Goal: Transaction & Acquisition: Purchase product/service

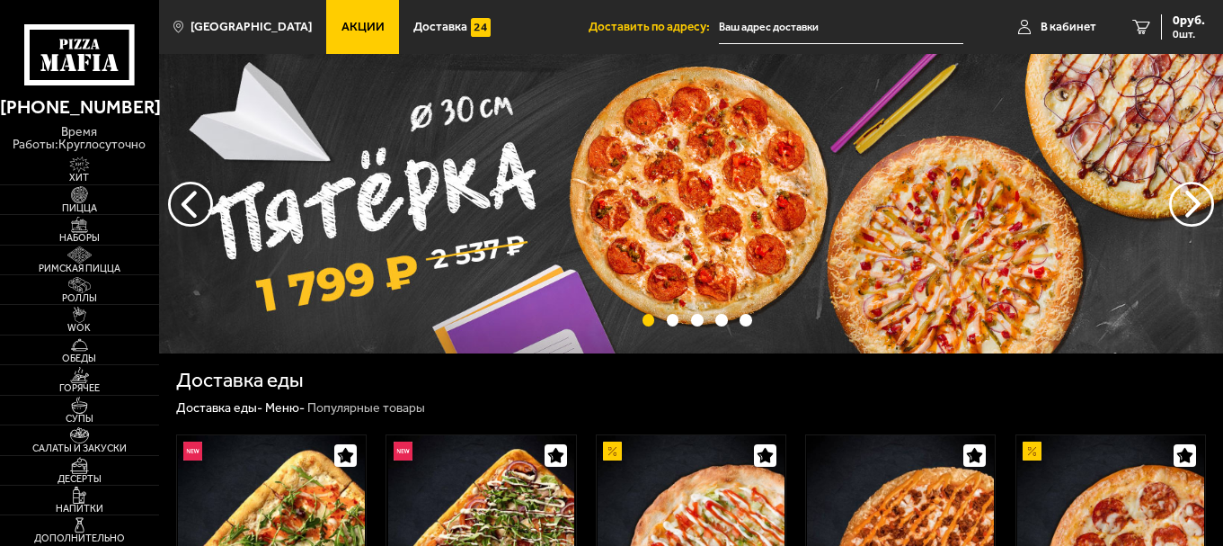
type input "[STREET_ADDRESS]"
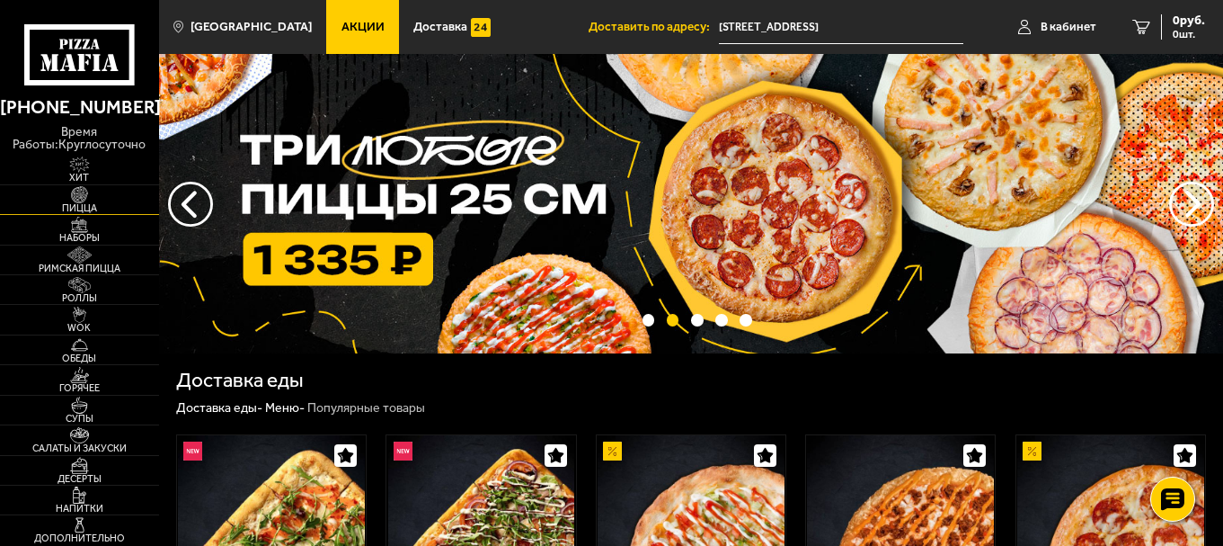
click at [72, 196] on img at bounding box center [79, 194] width 49 height 16
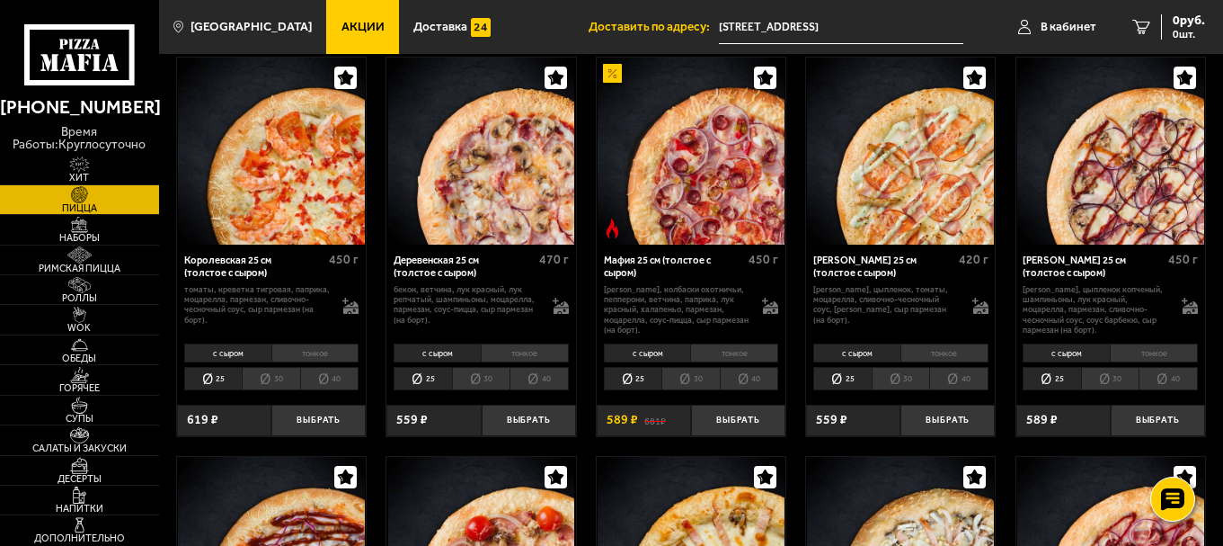
scroll to position [1348, 0]
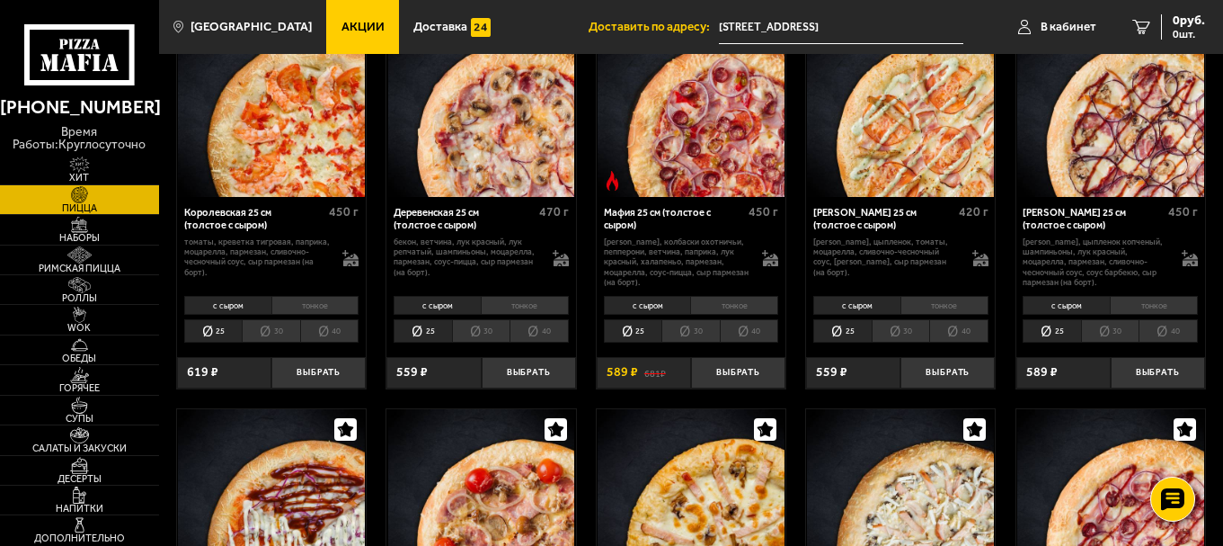
click at [493, 333] on li "30" at bounding box center [481, 330] width 58 height 23
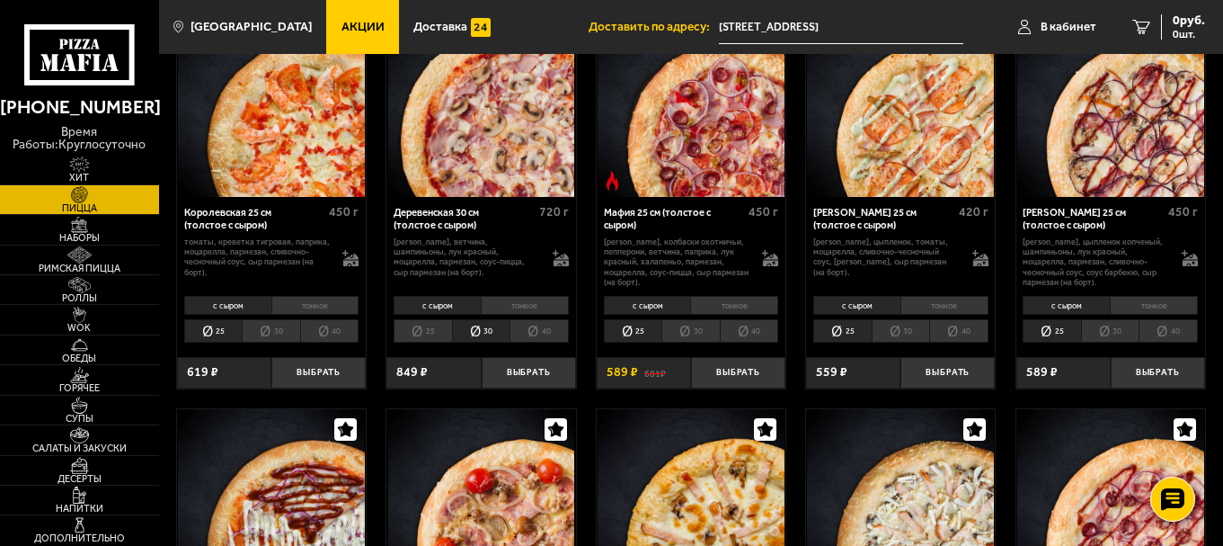
click at [540, 335] on li "40" at bounding box center [539, 330] width 59 height 23
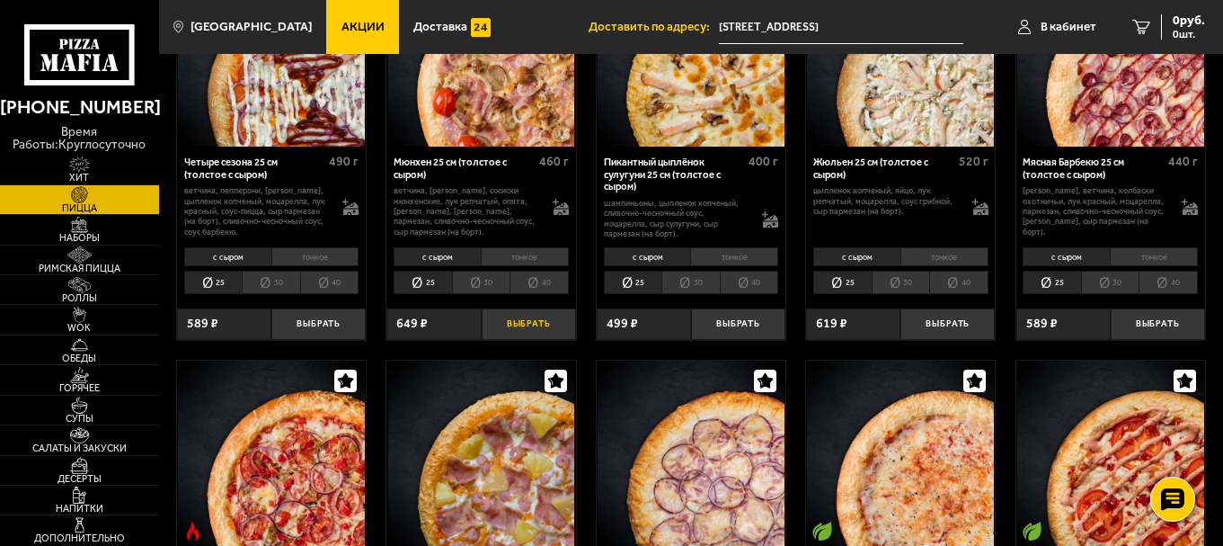
scroll to position [1708, 0]
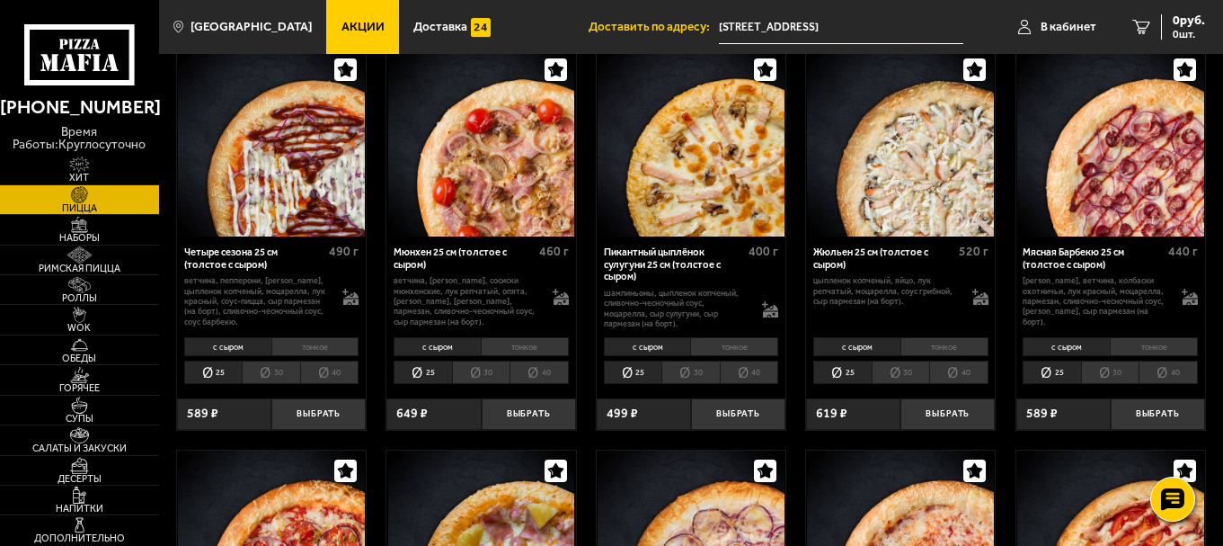
click at [1113, 371] on li "30" at bounding box center [1110, 371] width 58 height 23
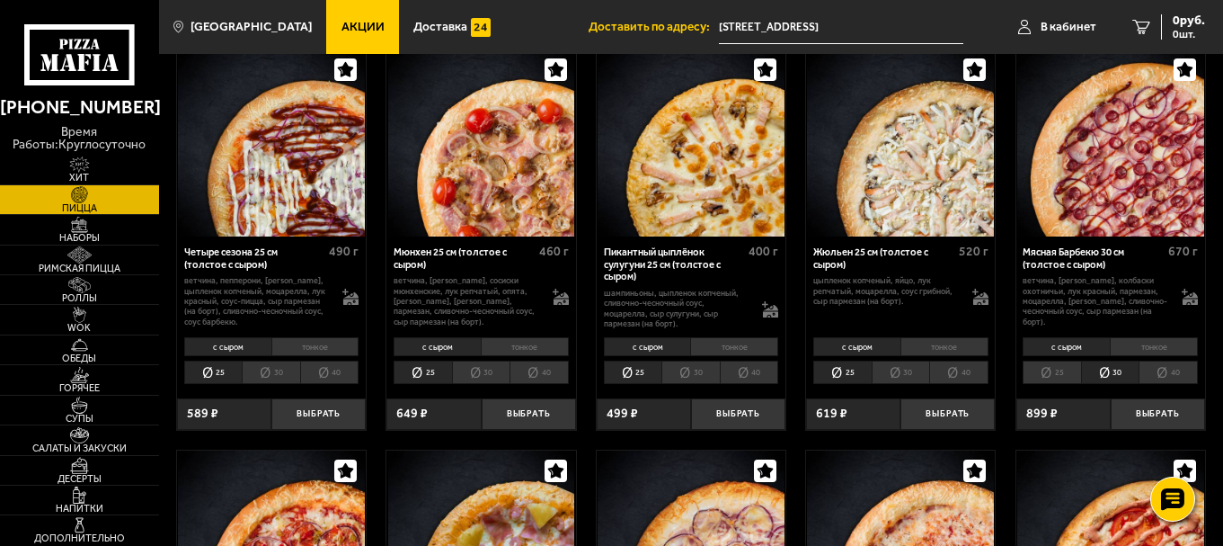
click at [542, 379] on li "40" at bounding box center [539, 371] width 59 height 23
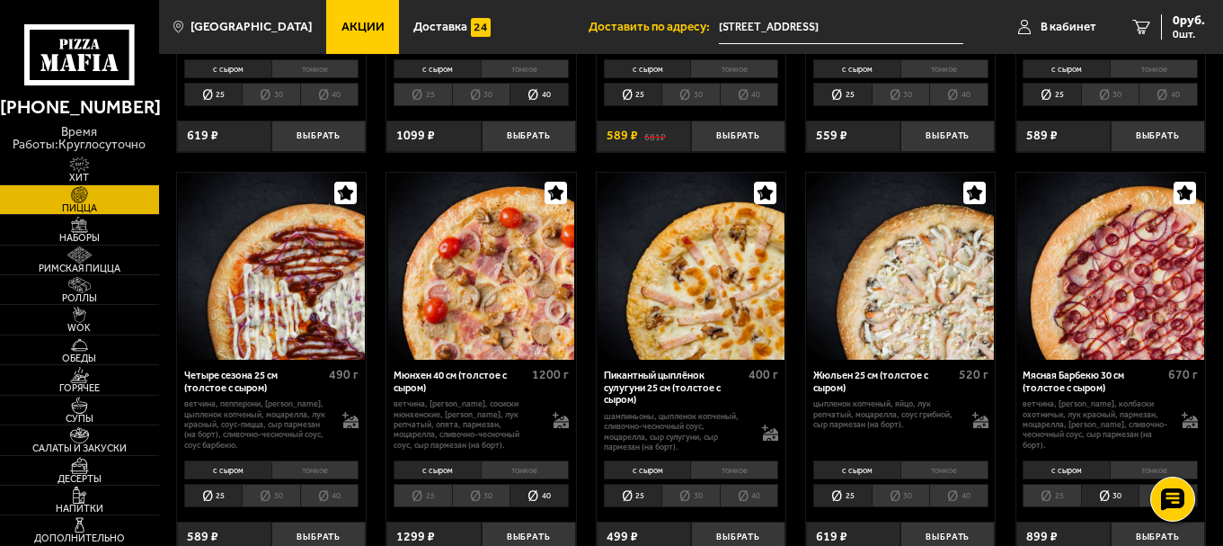
scroll to position [1618, 0]
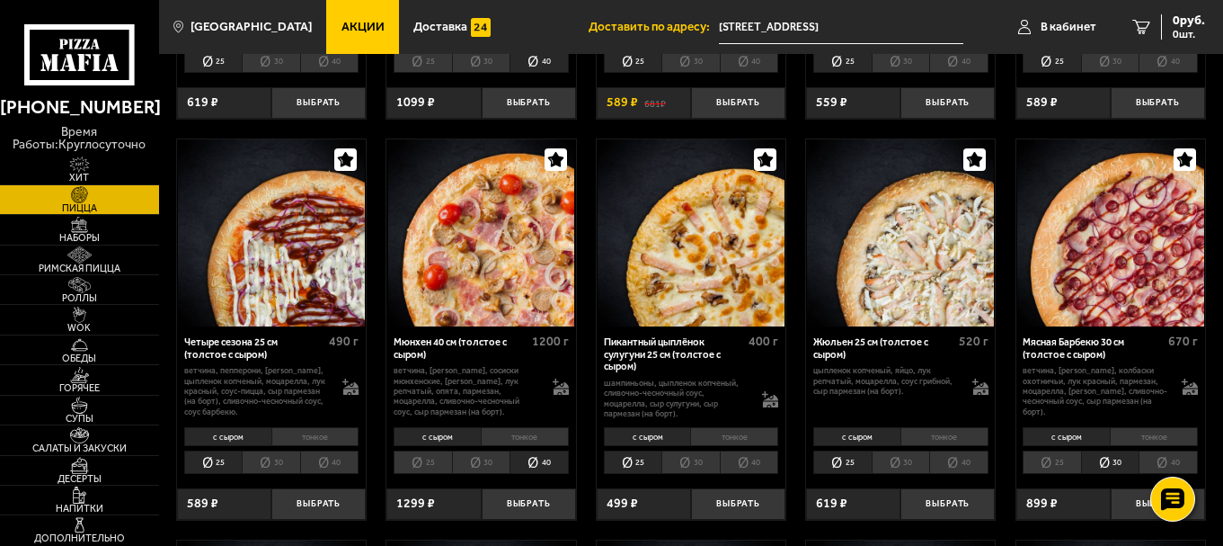
click at [539, 468] on li "40" at bounding box center [539, 461] width 59 height 23
click at [534, 506] on button "Выбрать" at bounding box center [529, 503] width 94 height 31
click at [1165, 19] on span "1104 руб." at bounding box center [1178, 20] width 54 height 13
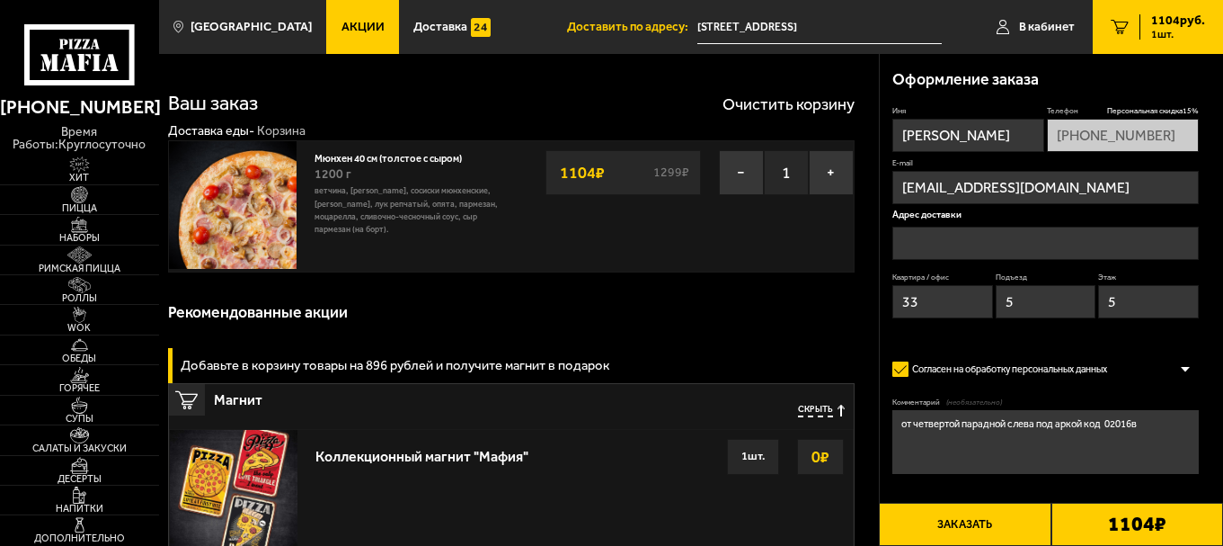
type input "[STREET_ADDRESS]"
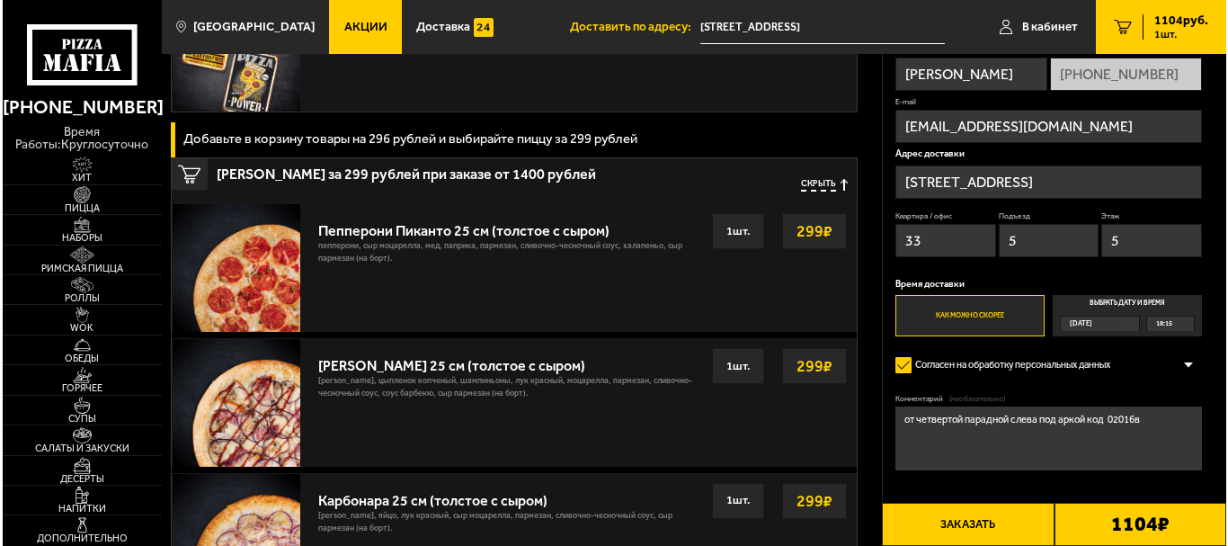
scroll to position [449, 0]
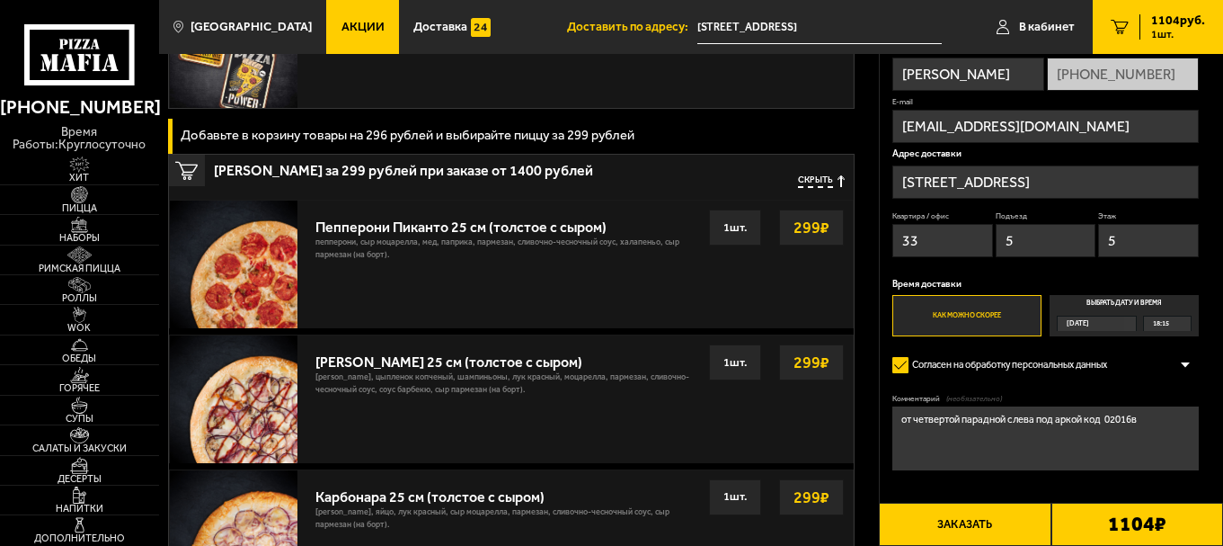
click at [913, 518] on button "Заказать" at bounding box center [965, 523] width 172 height 43
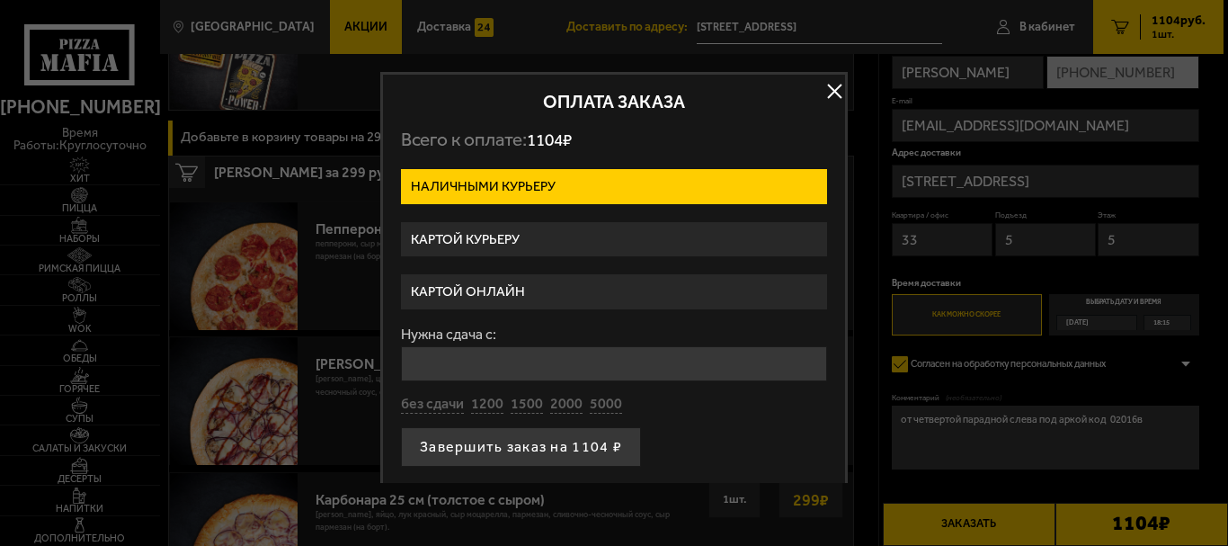
click at [503, 238] on label "Картой курьеру" at bounding box center [614, 239] width 426 height 35
click at [0, 0] on input "Картой курьеру" at bounding box center [0, 0] width 0 height 0
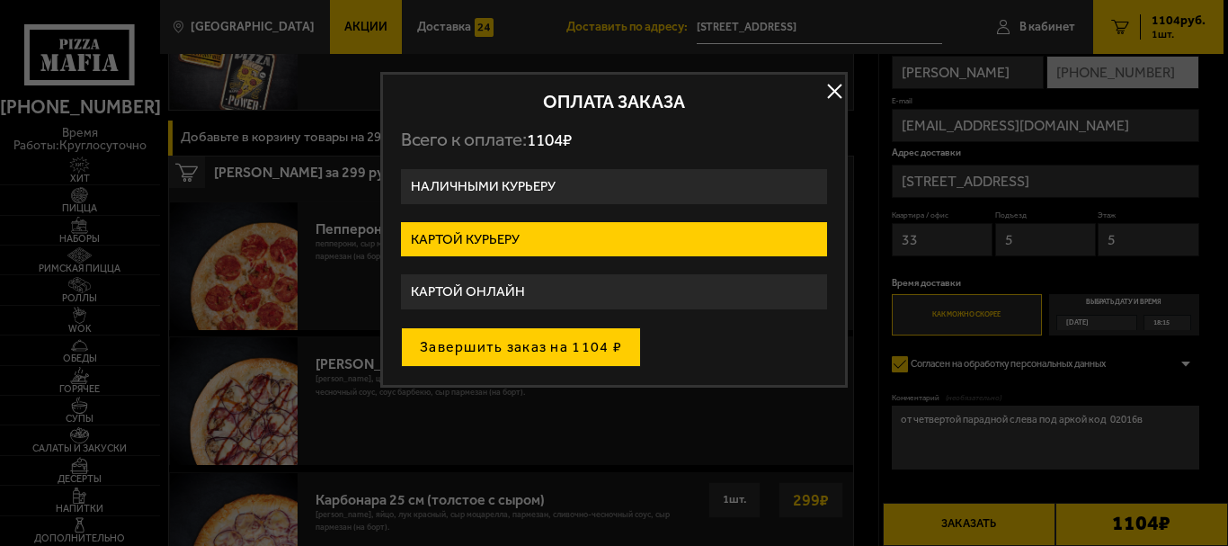
click at [523, 342] on button "Завершить заказ на 1104 ₽" at bounding box center [521, 347] width 240 height 40
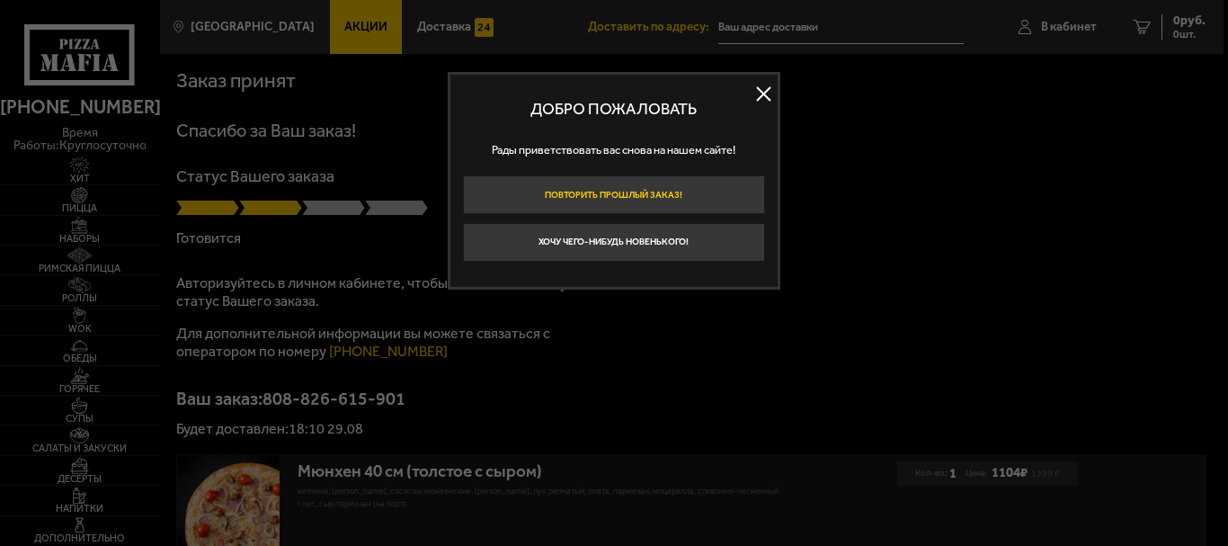
type input "[STREET_ADDRESS]"
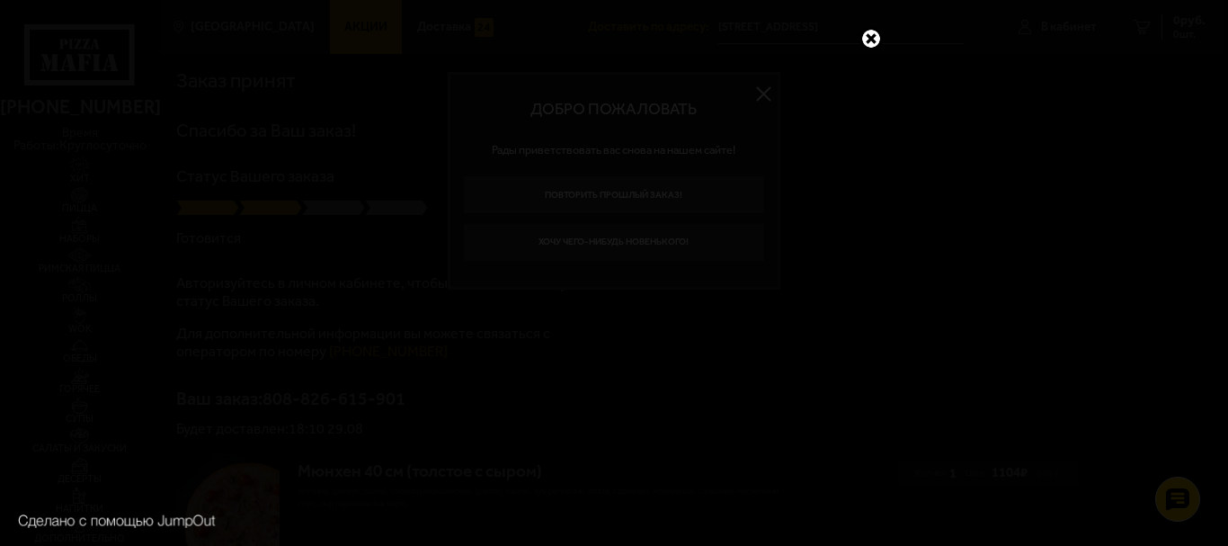
click at [873, 37] on link at bounding box center [870, 38] width 23 height 23
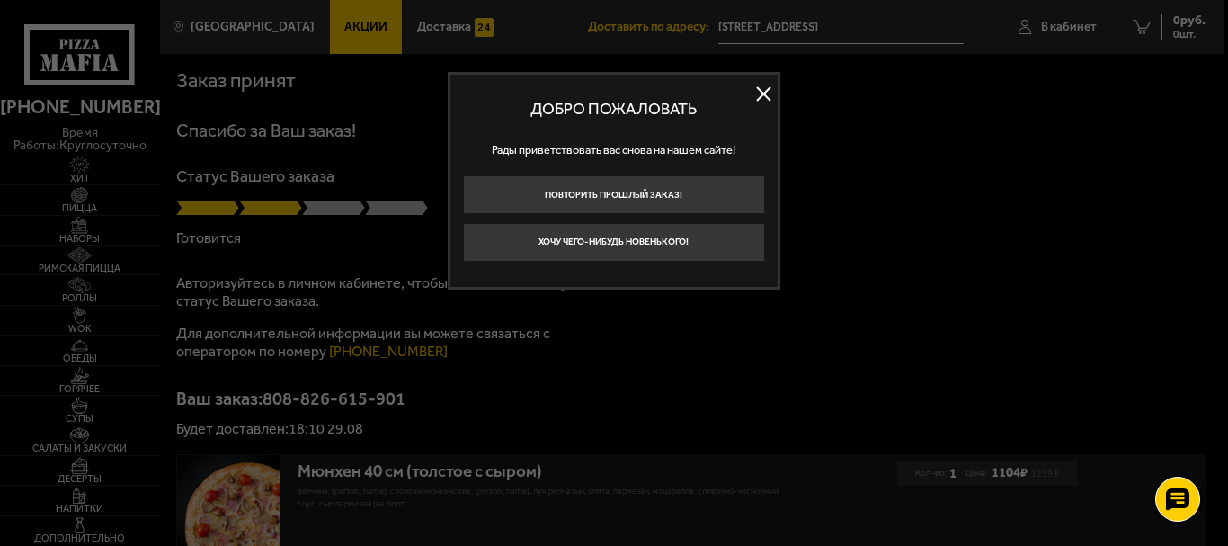
click at [760, 90] on button at bounding box center [764, 94] width 27 height 27
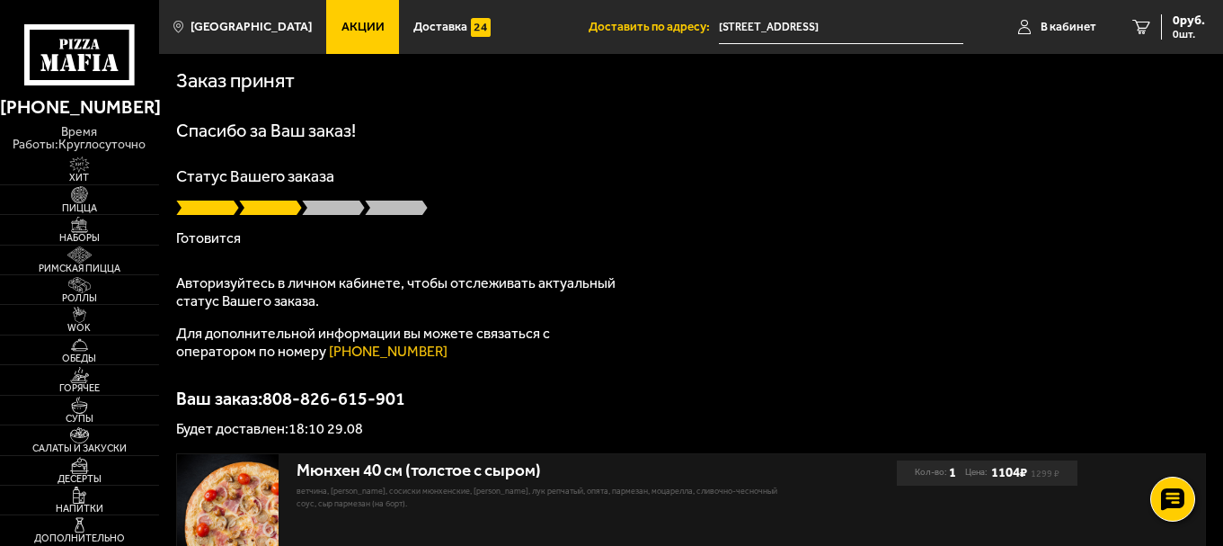
click at [820, 22] on input "[STREET_ADDRESS]" at bounding box center [841, 27] width 244 height 33
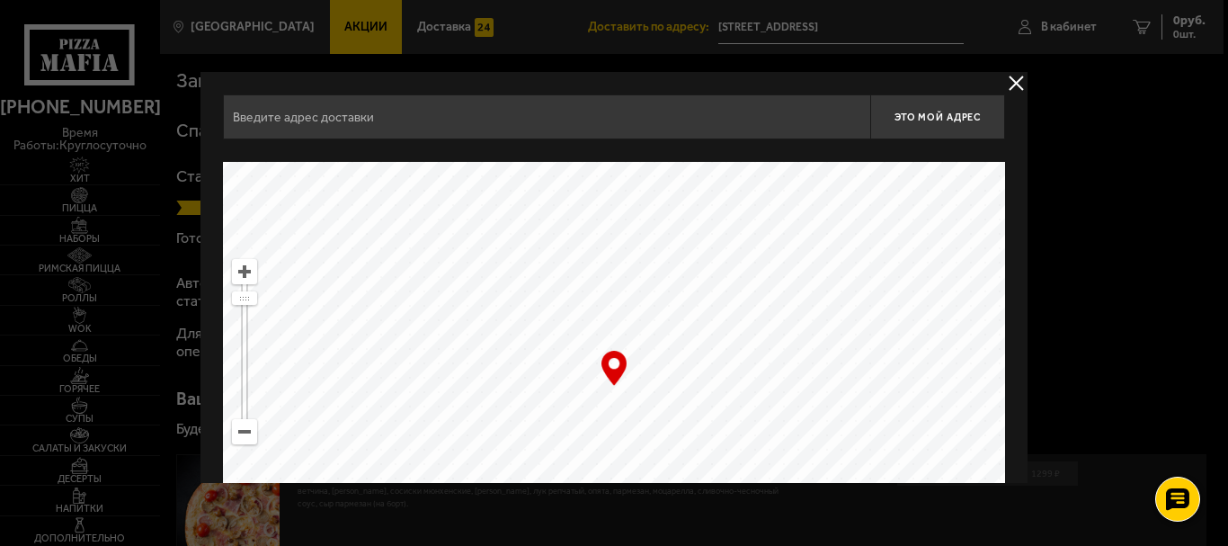
type input "[STREET_ADDRESS]"
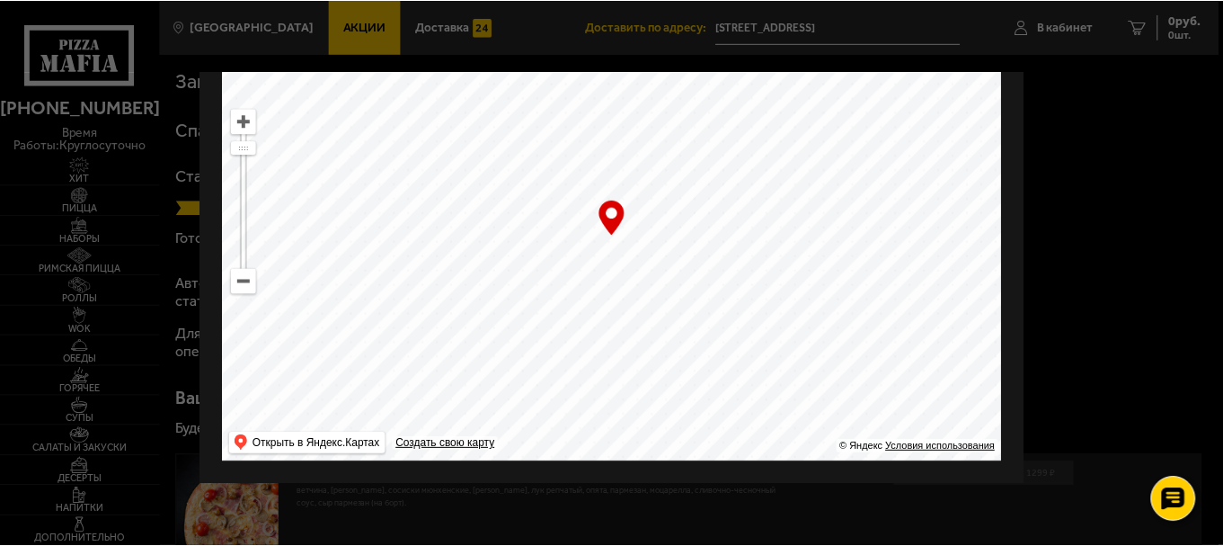
scroll to position [151, 0]
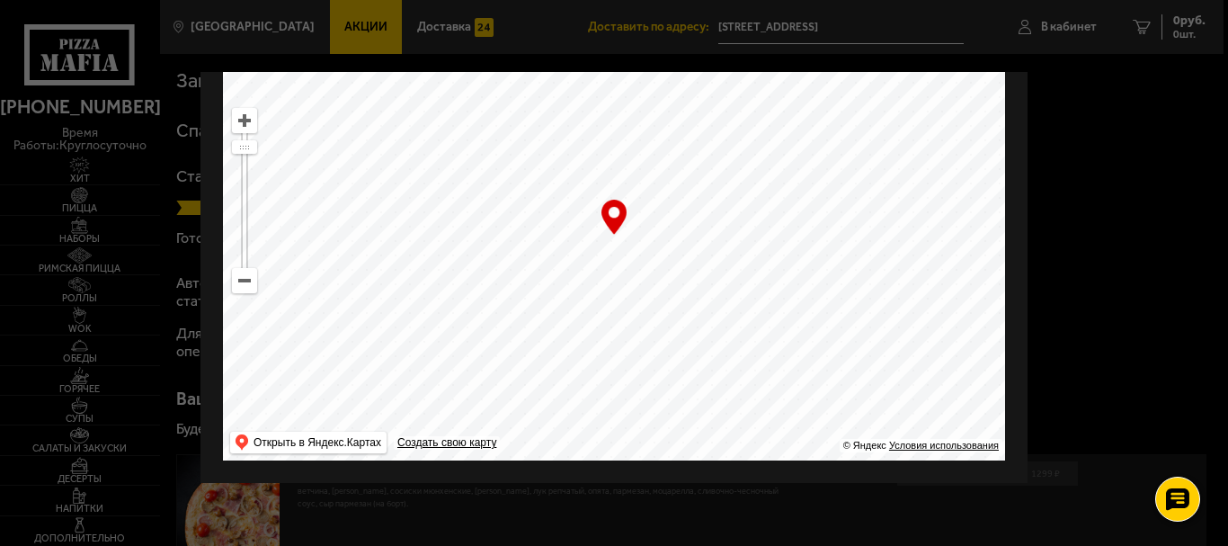
click at [1160, 129] on div at bounding box center [614, 273] width 1228 height 546
